Goal: Transaction & Acquisition: Purchase product/service

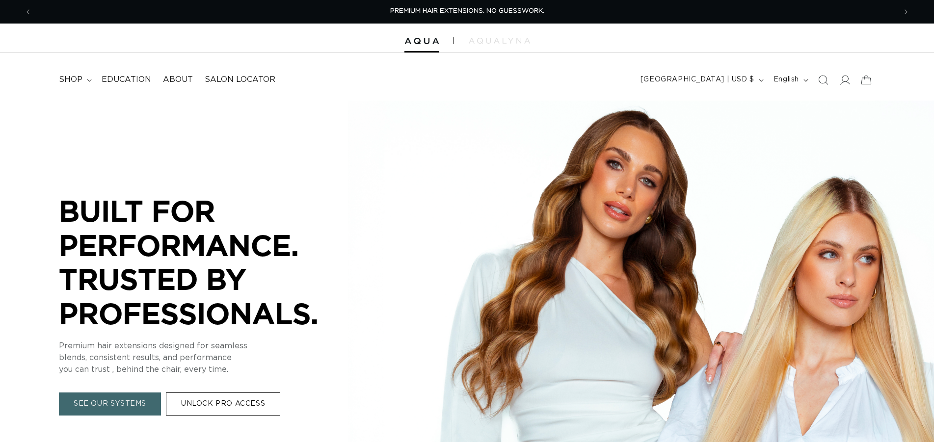
click at [846, 81] on icon at bounding box center [844, 80] width 10 height 10
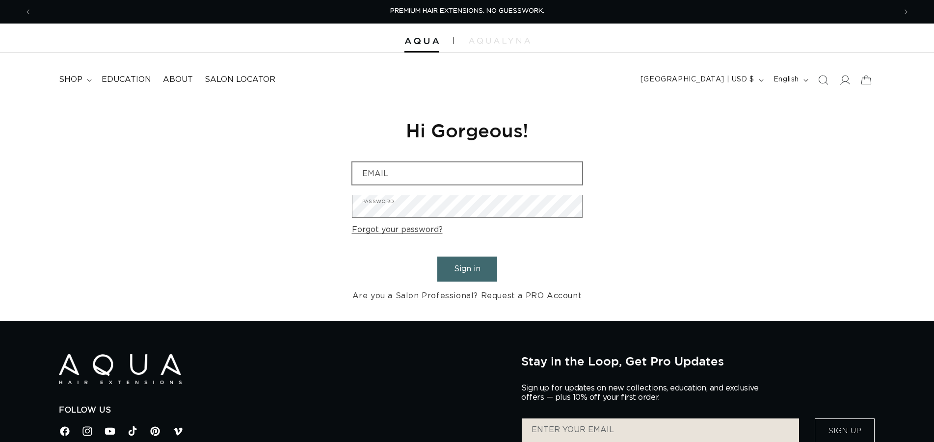
click at [390, 178] on input "Email" at bounding box center [467, 173] width 230 height 22
click at [368, 177] on input "Email" at bounding box center [467, 173] width 230 height 22
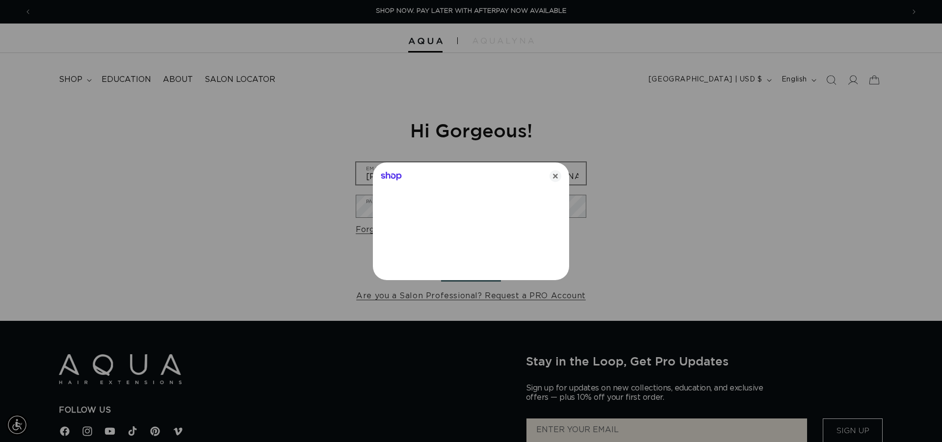
type input "tom@stgermainstudio.com"
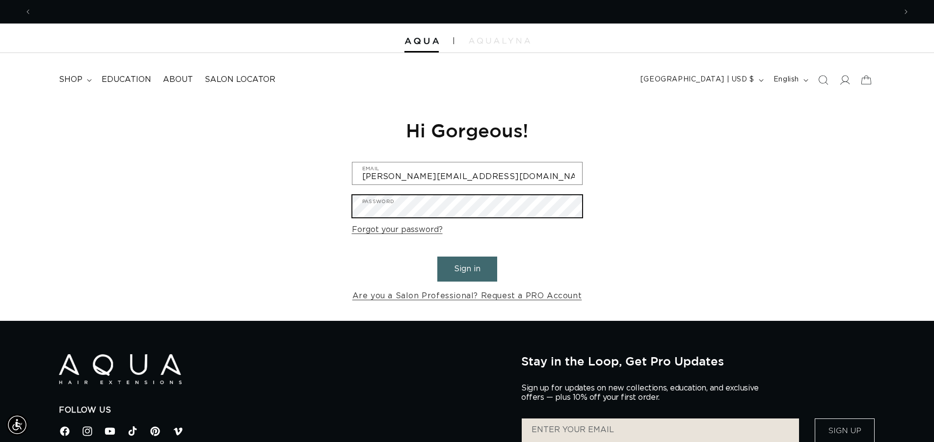
scroll to position [0, 1728]
click at [437, 257] on button "Sign in" at bounding box center [467, 269] width 60 height 25
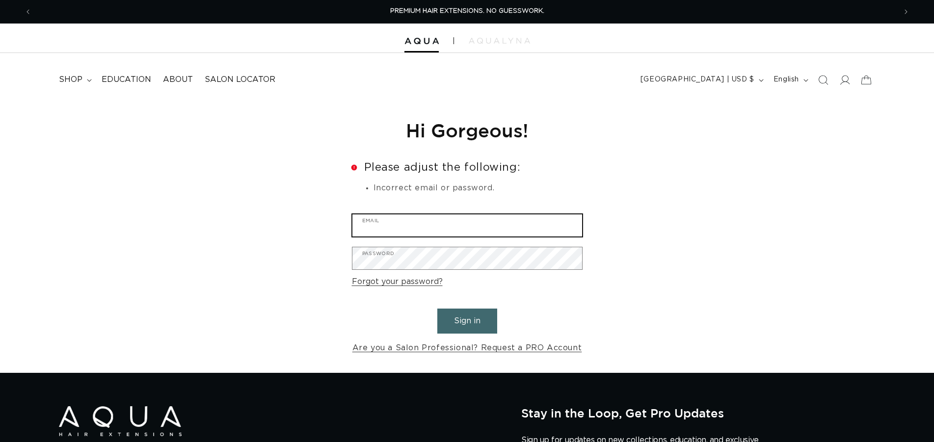
click at [420, 223] on input "Email" at bounding box center [467, 225] width 230 height 22
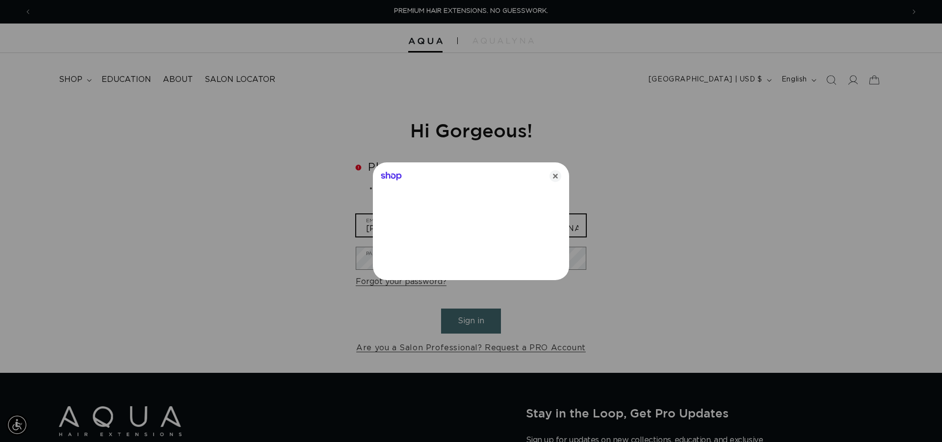
type input "[PERSON_NAME][EMAIL_ADDRESS][DOMAIN_NAME]"
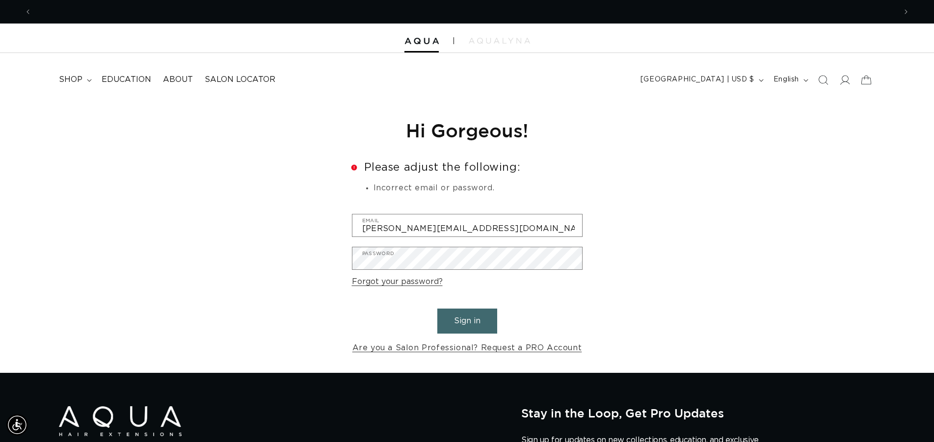
scroll to position [0, 1728]
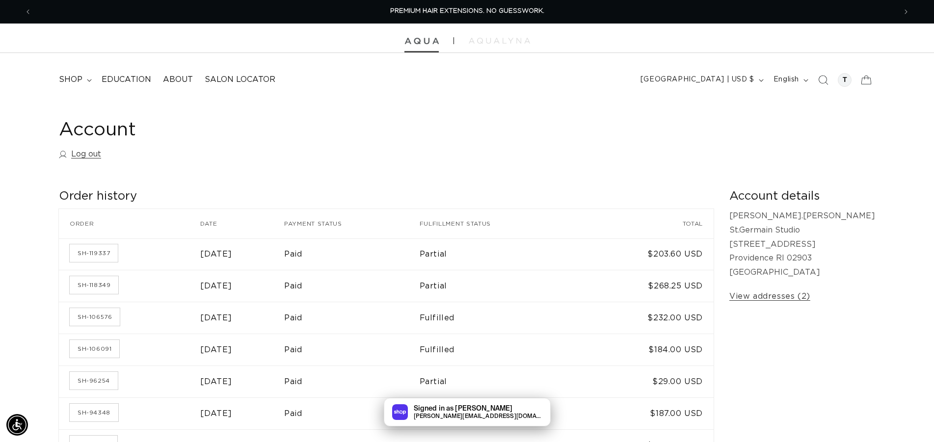
click at [420, 40] on img at bounding box center [421, 41] width 34 height 7
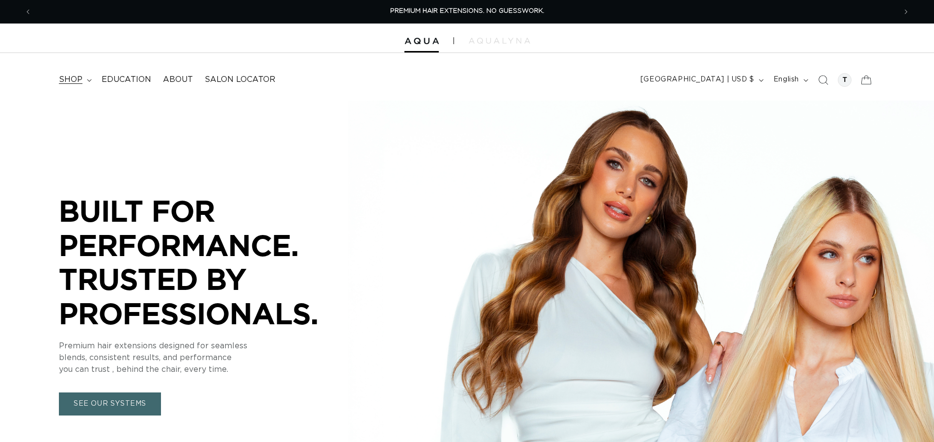
click at [77, 79] on span "shop" at bounding box center [71, 80] width 24 height 10
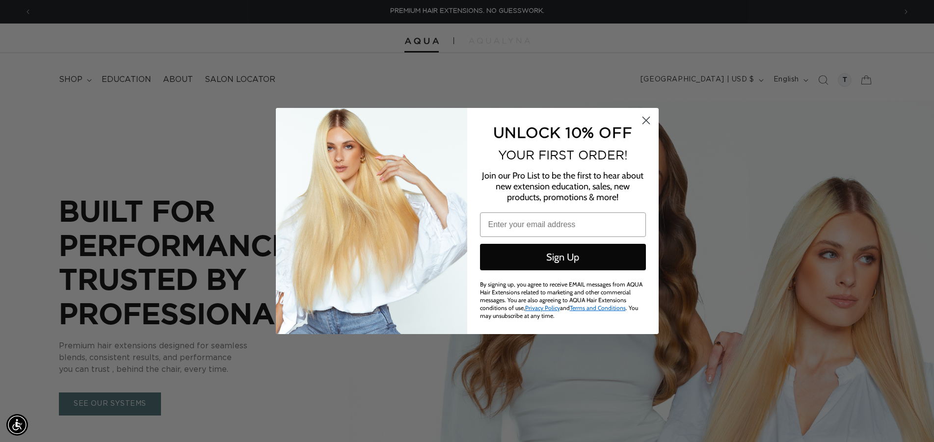
click at [649, 124] on circle "Close dialog" at bounding box center [645, 120] width 16 height 16
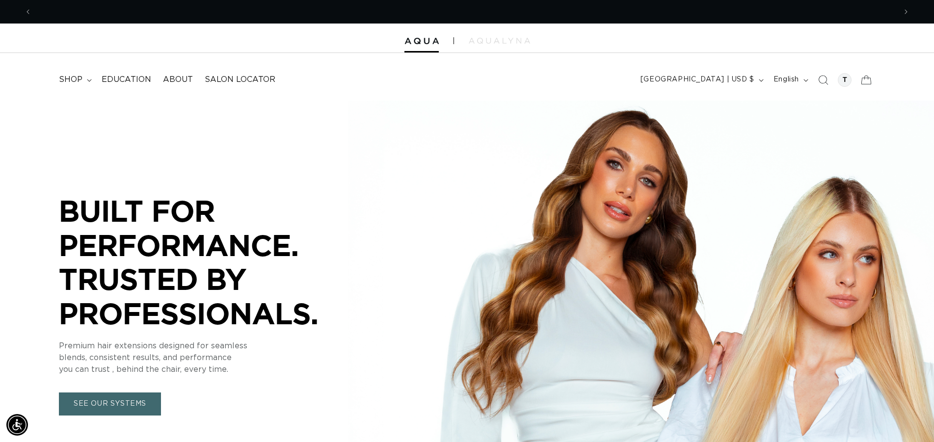
scroll to position [0, 864]
click at [73, 82] on span "shop" at bounding box center [71, 80] width 24 height 10
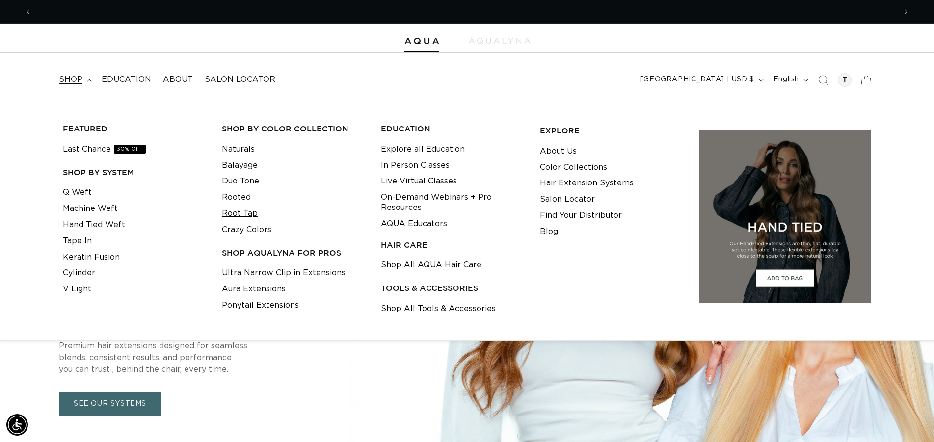
scroll to position [0, 1728]
click at [231, 212] on link "Root Tap" at bounding box center [240, 214] width 36 height 16
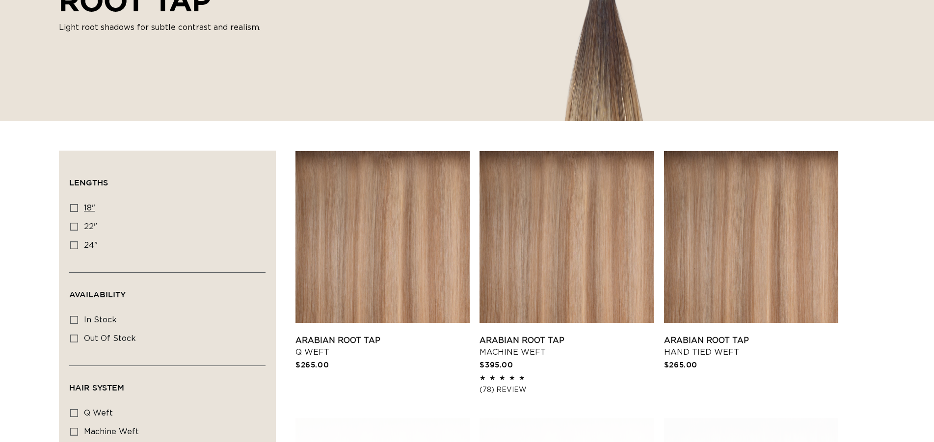
click at [75, 208] on icon at bounding box center [74, 208] width 8 height 8
click at [75, 208] on input "18" 18" (25 products)" at bounding box center [74, 208] width 8 height 8
checkbox input "true"
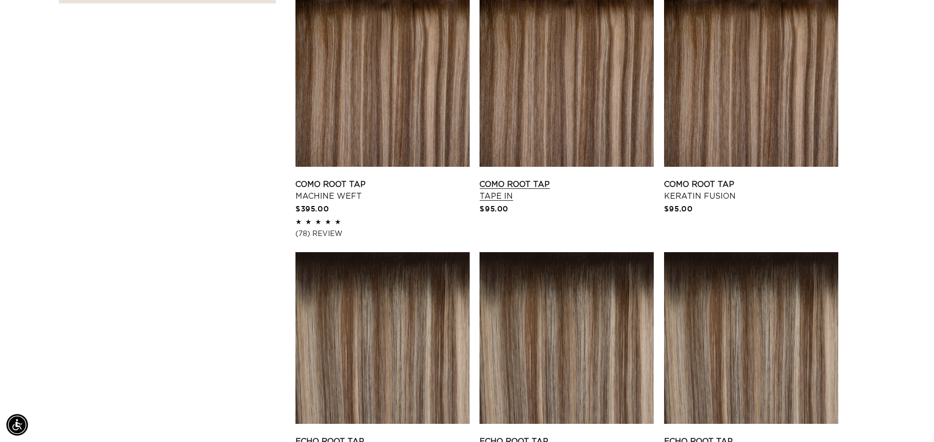
scroll to position [0, 864]
click at [526, 186] on link "Como Root Tap Tape In" at bounding box center [566, 191] width 174 height 24
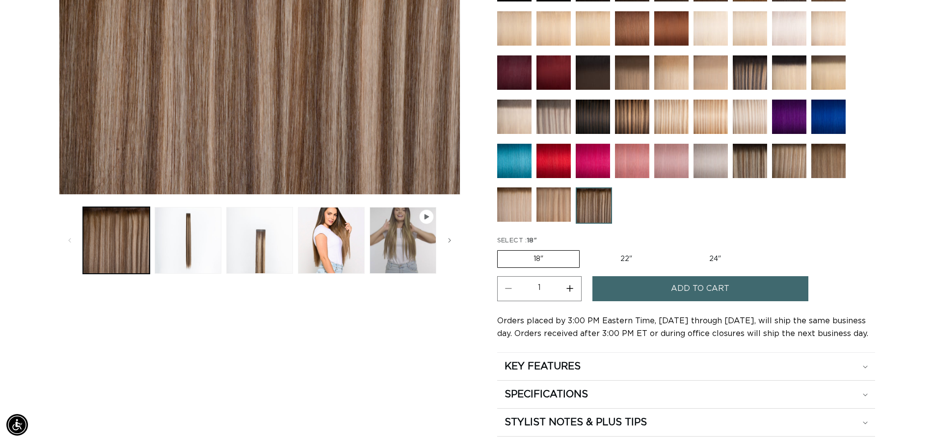
scroll to position [0, 864]
click at [567, 284] on button "Increase quantity for Como Root Tap - Tape In" at bounding box center [570, 288] width 22 height 25
type input "2"
click at [666, 286] on button "Add to cart" at bounding box center [700, 288] width 216 height 25
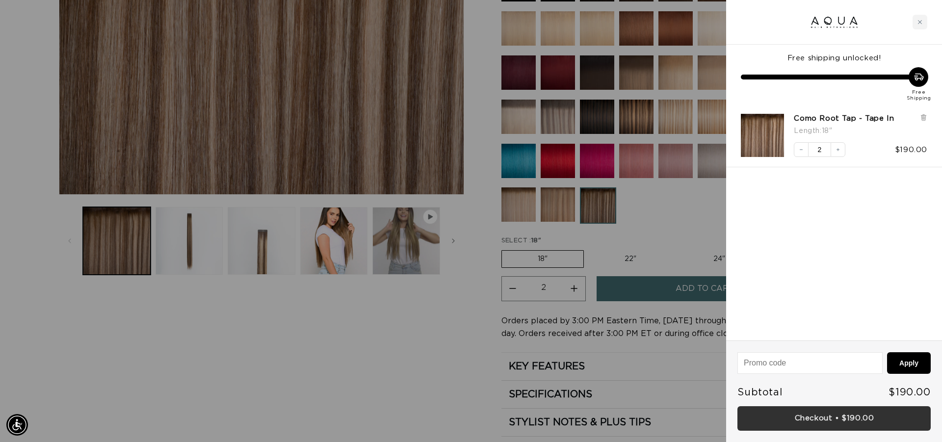
scroll to position [0, 0]
click at [816, 420] on link "Checkout • $190.00" at bounding box center [833, 418] width 193 height 25
